Goal: Information Seeking & Learning: Learn about a topic

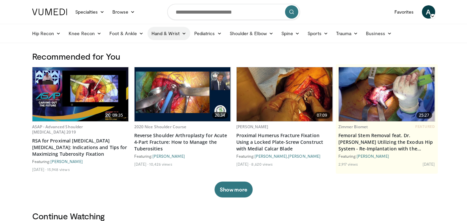
click at [166, 37] on link "Hand & Wrist" at bounding box center [168, 33] width 43 height 13
click at [168, 62] on link "Wrist" at bounding box center [187, 59] width 79 height 11
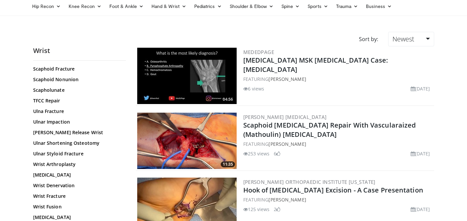
scroll to position [35, 0]
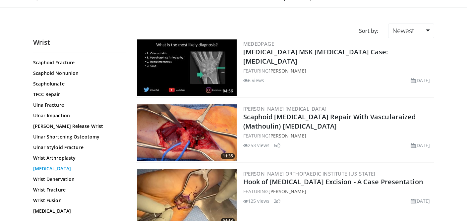
click at [64, 165] on link "[MEDICAL_DATA]" at bounding box center [77, 168] width 89 height 7
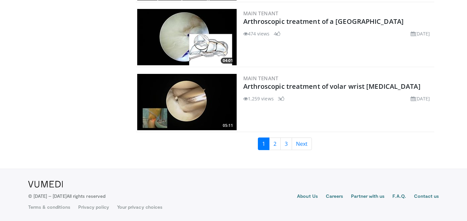
scroll to position [1559, 0]
click at [274, 143] on link "2" at bounding box center [275, 143] width 12 height 13
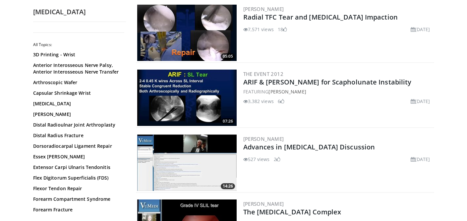
scroll to position [622, 0]
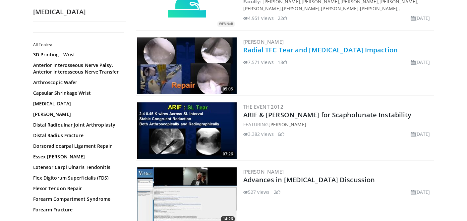
click at [298, 46] on link "Radial TFC Tear and Hamate Impaction" at bounding box center [320, 49] width 154 height 9
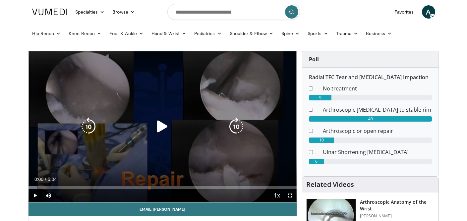
click at [160, 129] on icon "Video Player" at bounding box center [162, 126] width 19 height 19
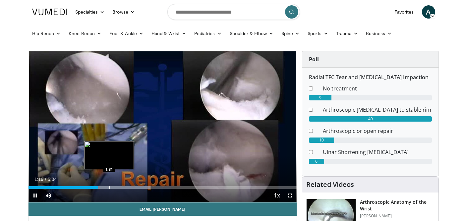
click at [109, 188] on div "Progress Bar" at bounding box center [109, 187] width 1 height 3
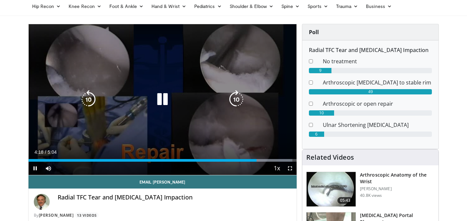
scroll to position [37, 0]
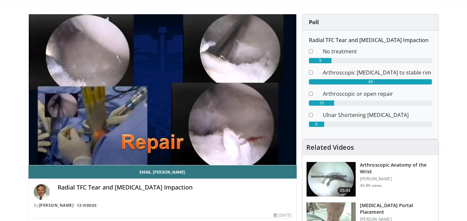
click at [382, 162] on h3 "Arthroscopic Anatomy of the Wrist" at bounding box center [397, 168] width 75 height 13
